Goal: Find specific page/section: Find specific page/section

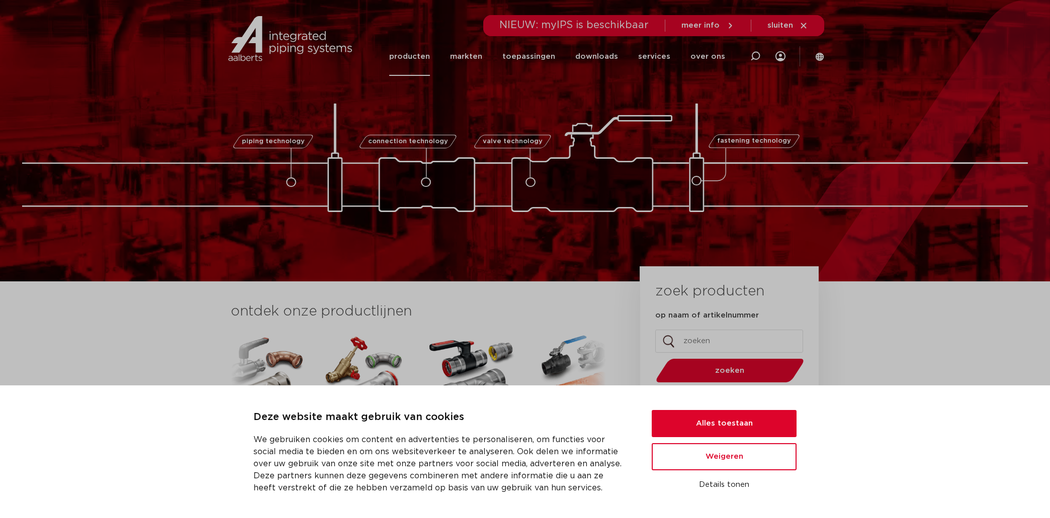
click at [428, 65] on link "producten" at bounding box center [409, 56] width 41 height 39
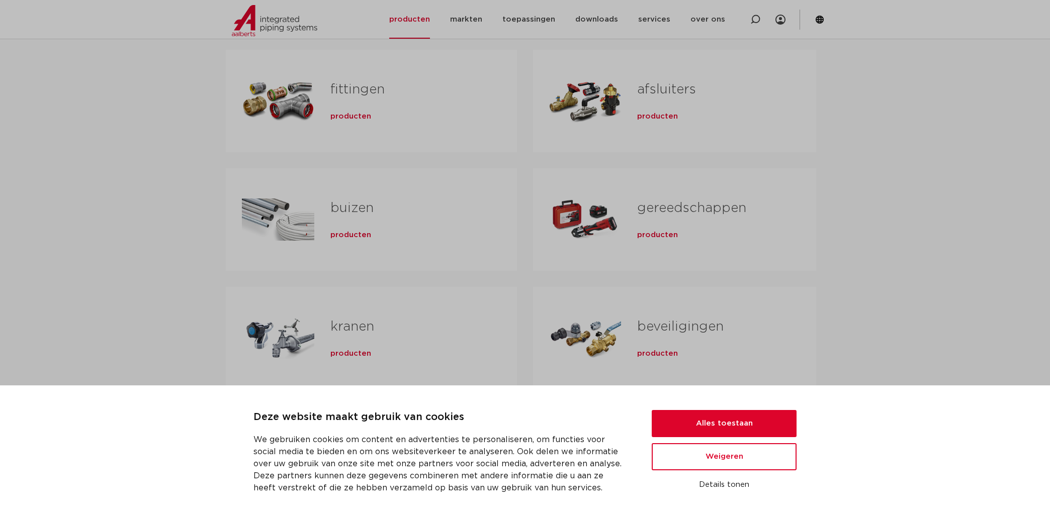
scroll to position [214, 0]
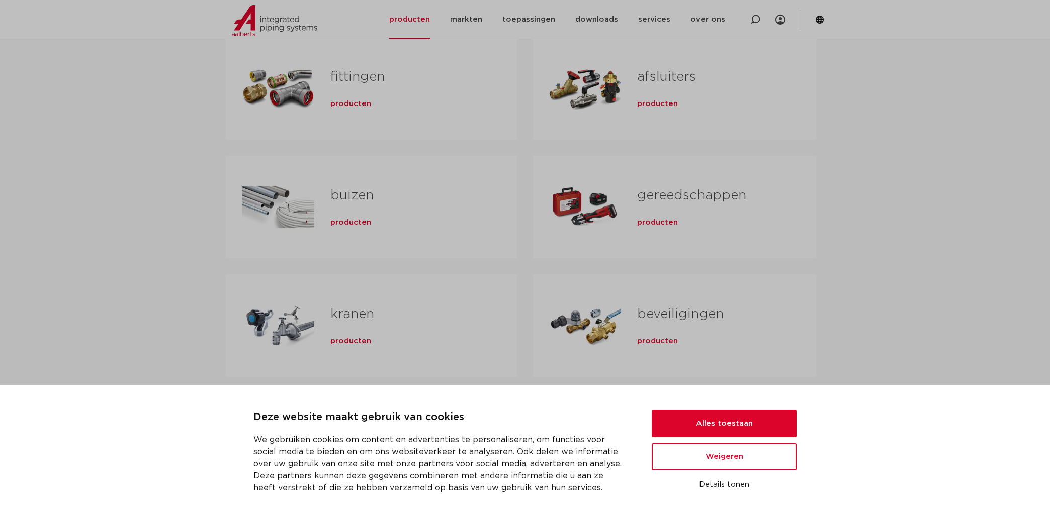
click at [352, 194] on link "buizen" at bounding box center [351, 195] width 43 height 13
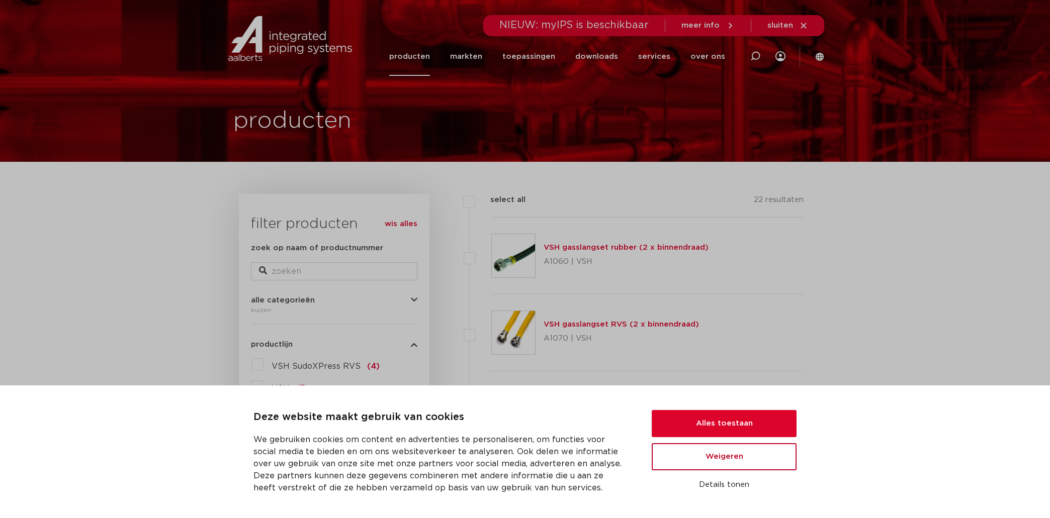
click at [733, 457] on button "Weigeren" at bounding box center [724, 456] width 145 height 27
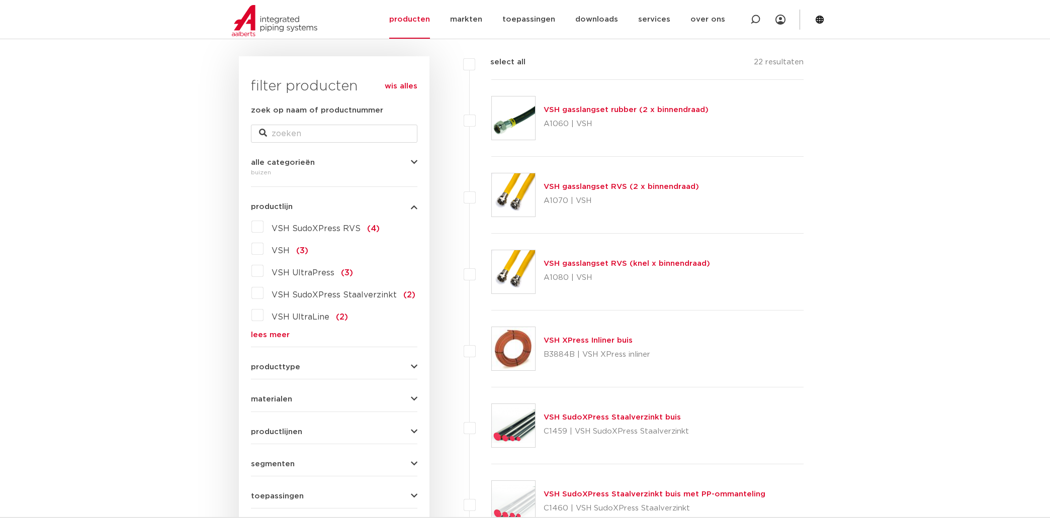
scroll to position [125, 0]
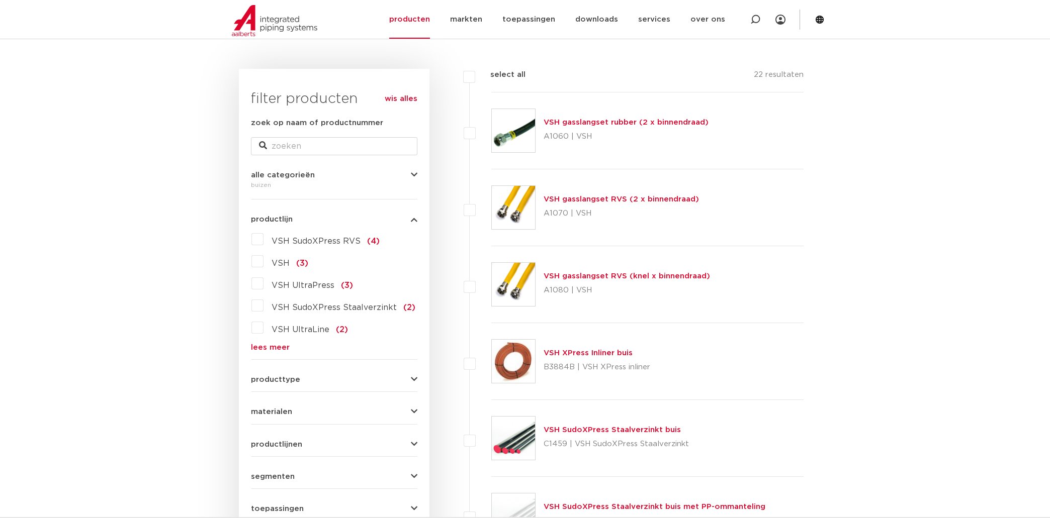
click at [263, 241] on label "VSH SudoXPress RVS (4)" at bounding box center [321, 239] width 116 height 16
click at [0, 0] on input "VSH SudoXPress RVS (4)" at bounding box center [0, 0] width 0 height 0
